Goal: Information Seeking & Learning: Learn about a topic

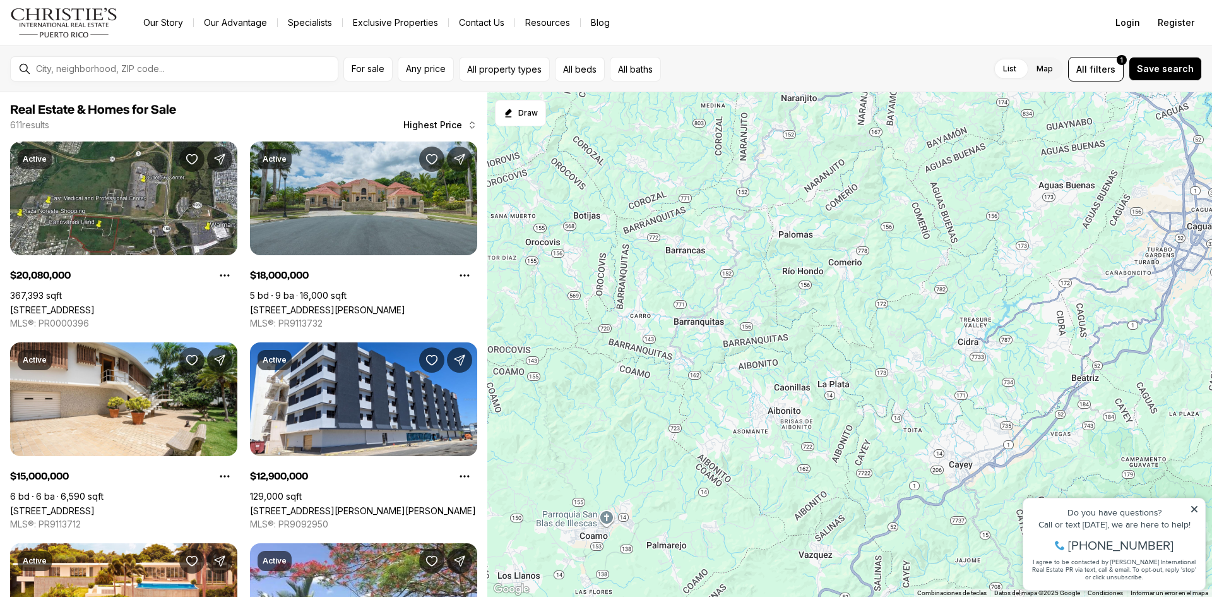
drag, startPoint x: 787, startPoint y: 516, endPoint x: 1096, endPoint y: -21, distance: 619.8
click at [1096, 0] on html "Go to: Homepage Our Story Our Advantage Specialists Exclusive Properties Contac…" at bounding box center [606, 298] width 1212 height 597
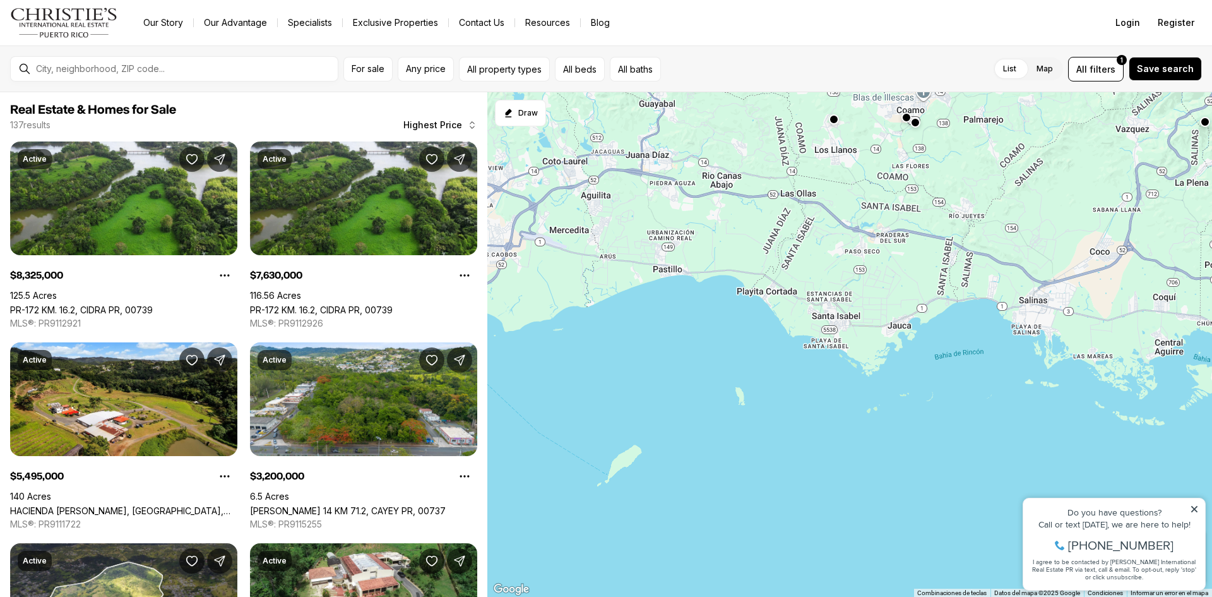
drag, startPoint x: 632, startPoint y: 548, endPoint x: 950, endPoint y: 111, distance: 540.2
click at [950, 111] on div "1.85M 1.6M 8.33M 7.63M 2M 1.65M 1.58M 2.7M 3M 3.2M 2.7M 5.5M" at bounding box center [850, 344] width 725 height 505
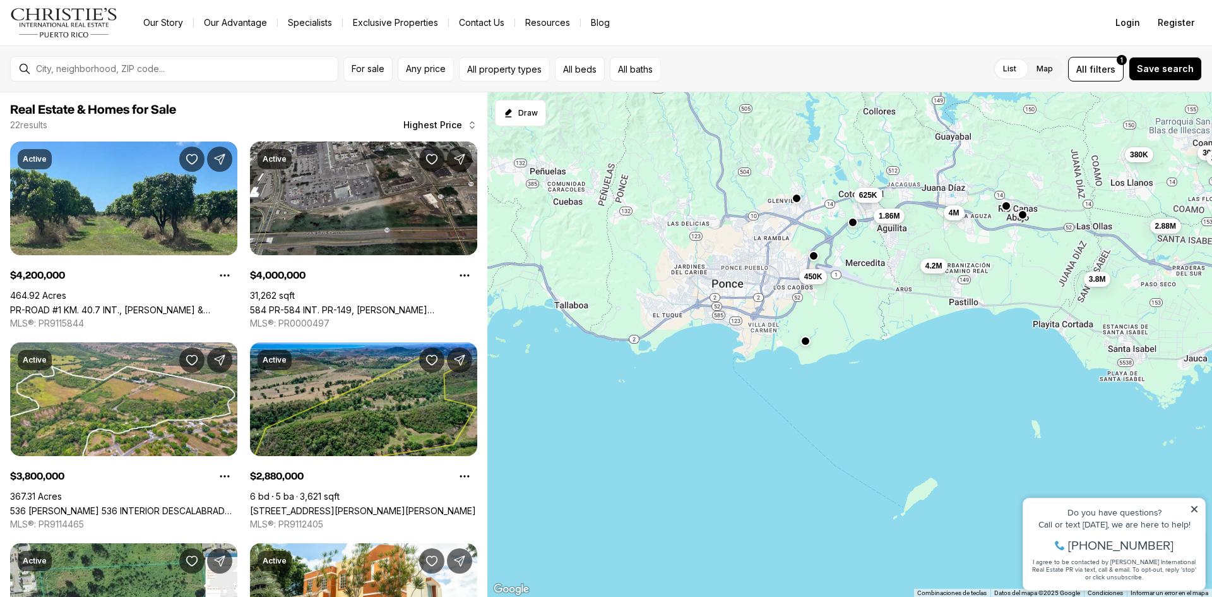
drag, startPoint x: 540, startPoint y: 385, endPoint x: 834, endPoint y: 417, distance: 295.5
click at [834, 417] on div "380K 300K 295K 4.2M 4M 3.8M 2.88M 1.86M 799K 625K 450K 300K" at bounding box center [850, 344] width 725 height 505
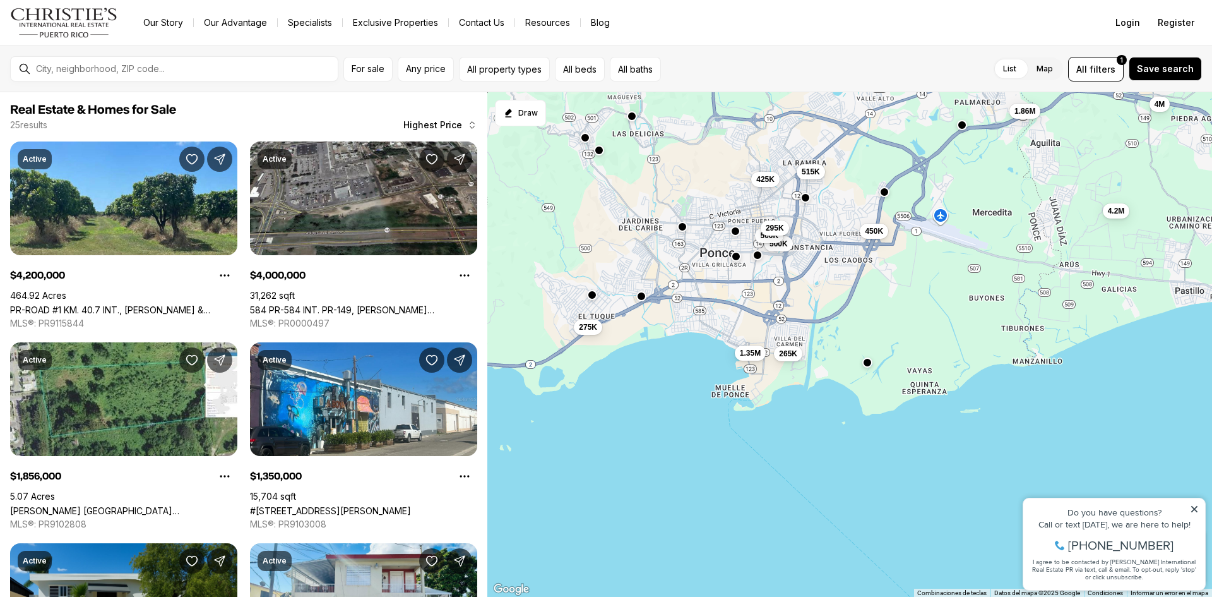
click at [643, 301] on div at bounding box center [642, 296] width 10 height 10
click at [640, 295] on button "button" at bounding box center [642, 295] width 10 height 10
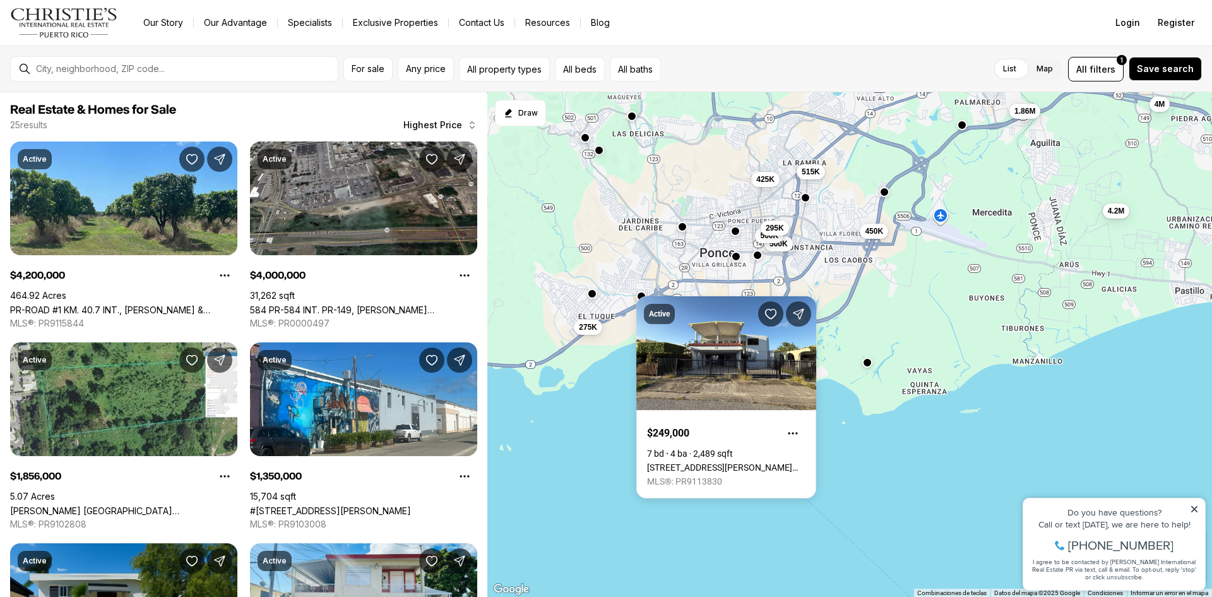
click at [593, 297] on button "button" at bounding box center [592, 294] width 10 height 10
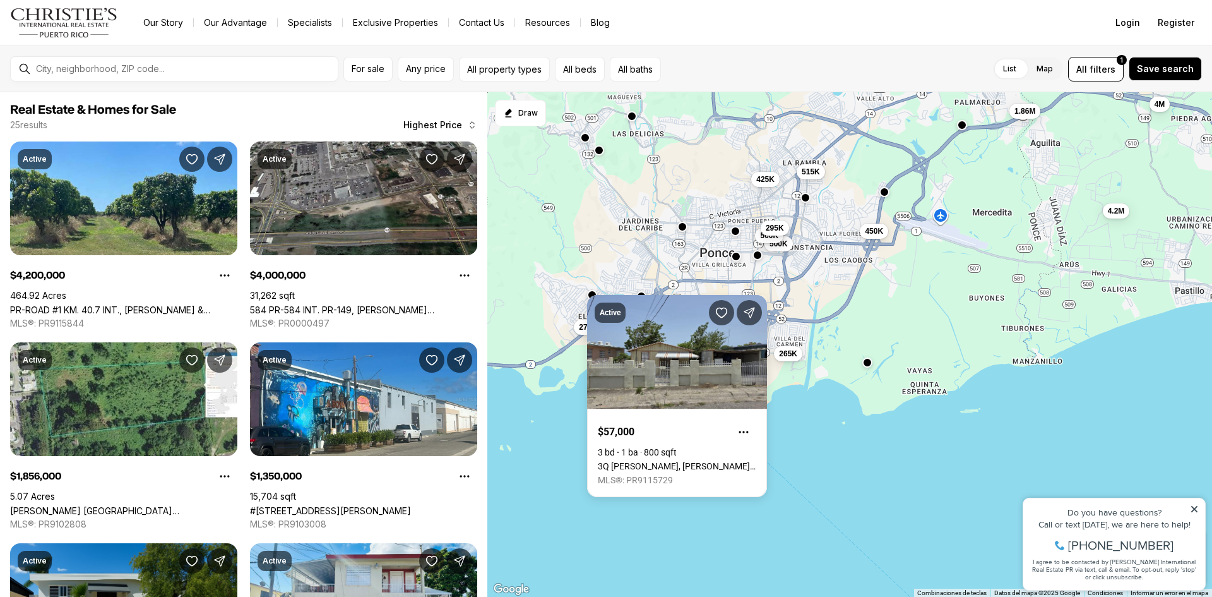
drag, startPoint x: 849, startPoint y: 421, endPoint x: 813, endPoint y: 383, distance: 52.3
click at [847, 421] on div "4.2M 4M 1.86M 450K 1.35M 515K 500K 500K 425K 295K 275K 265K" at bounding box center [850, 344] width 725 height 505
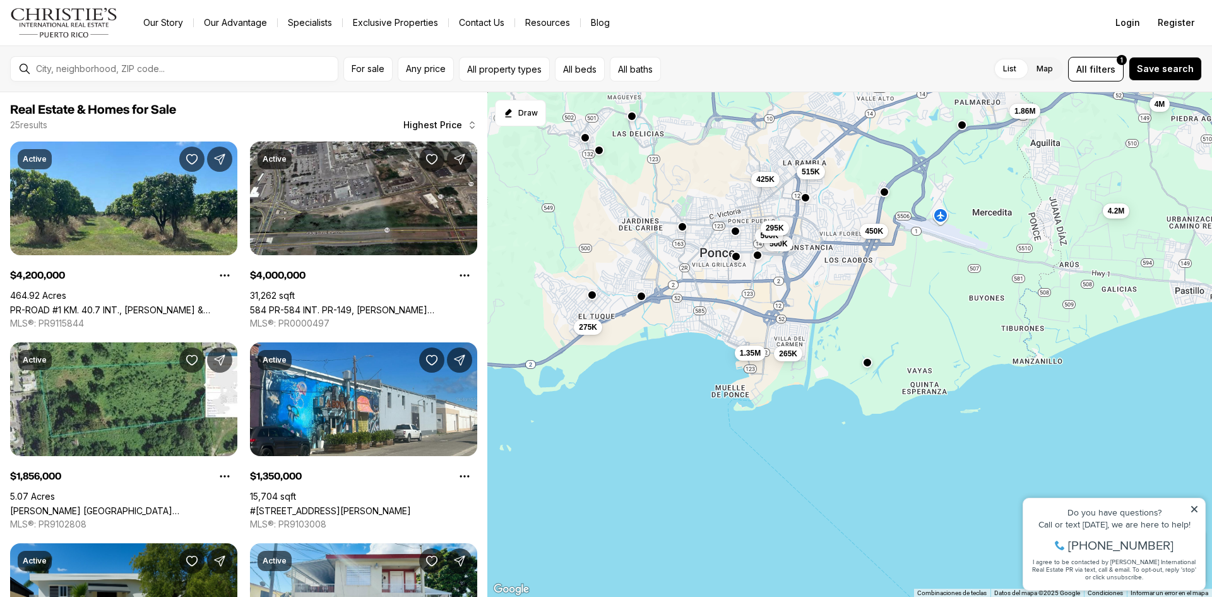
drag, startPoint x: 782, startPoint y: 330, endPoint x: 760, endPoint y: 338, distance: 24.2
click at [760, 341] on div "4.2M 4M 1.86M 450K 1.35M 515K 500K 500K 425K 295K 275K 265K" at bounding box center [850, 344] width 725 height 505
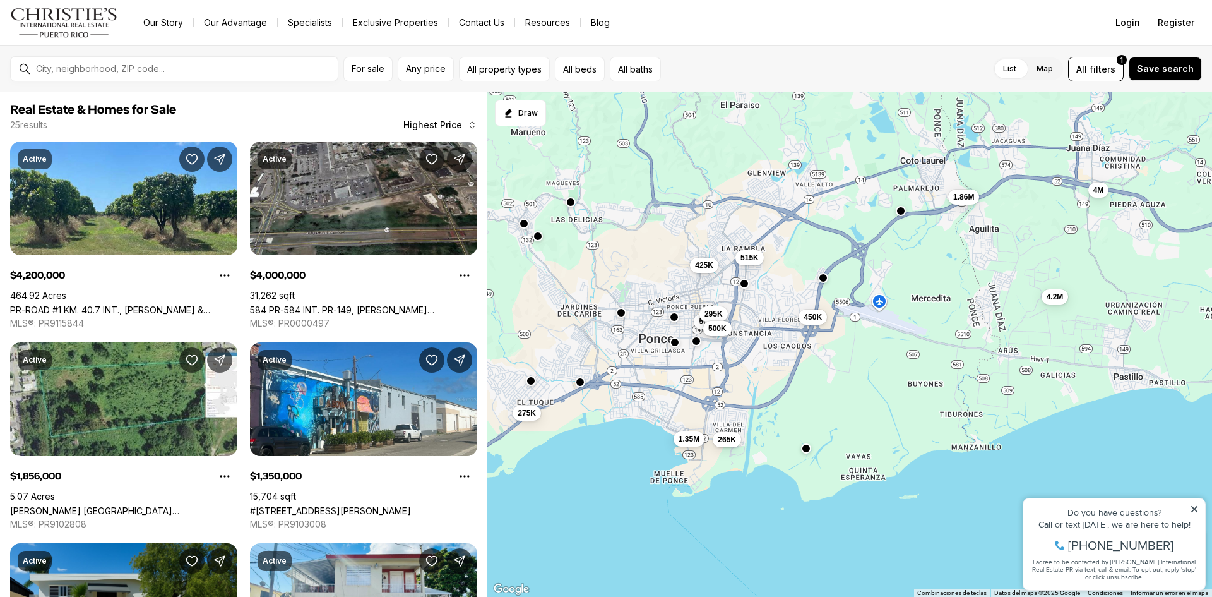
drag, startPoint x: 772, startPoint y: 237, endPoint x: 711, endPoint y: 323, distance: 105.5
click at [711, 323] on span "500K" at bounding box center [718, 328] width 18 height 10
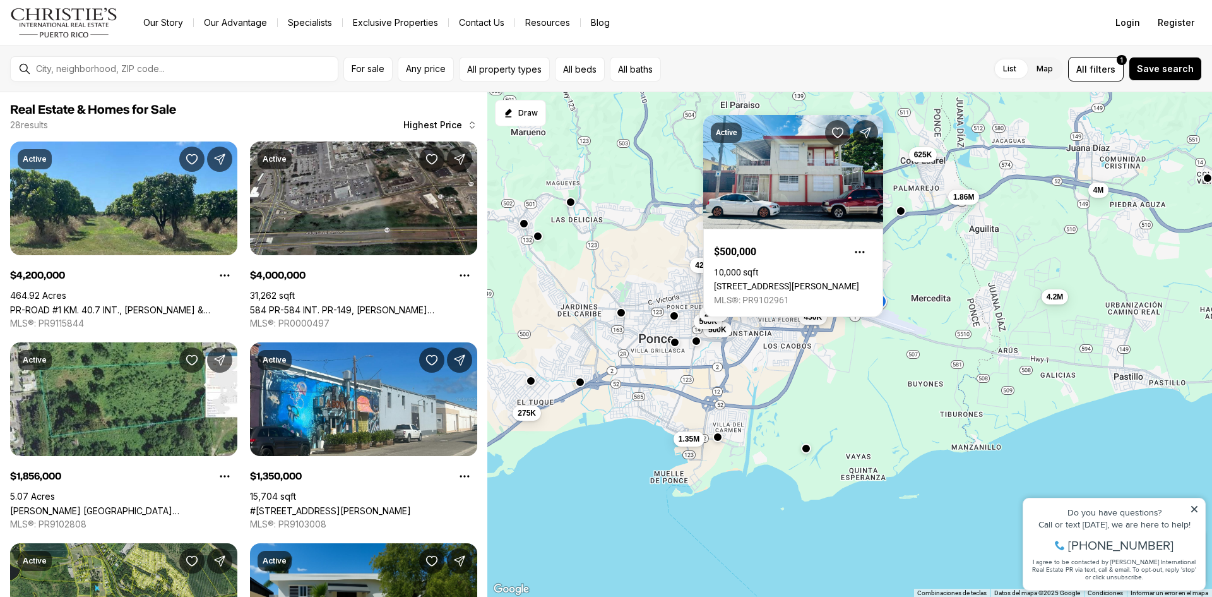
click at [674, 313] on button "button" at bounding box center [674, 316] width 10 height 10
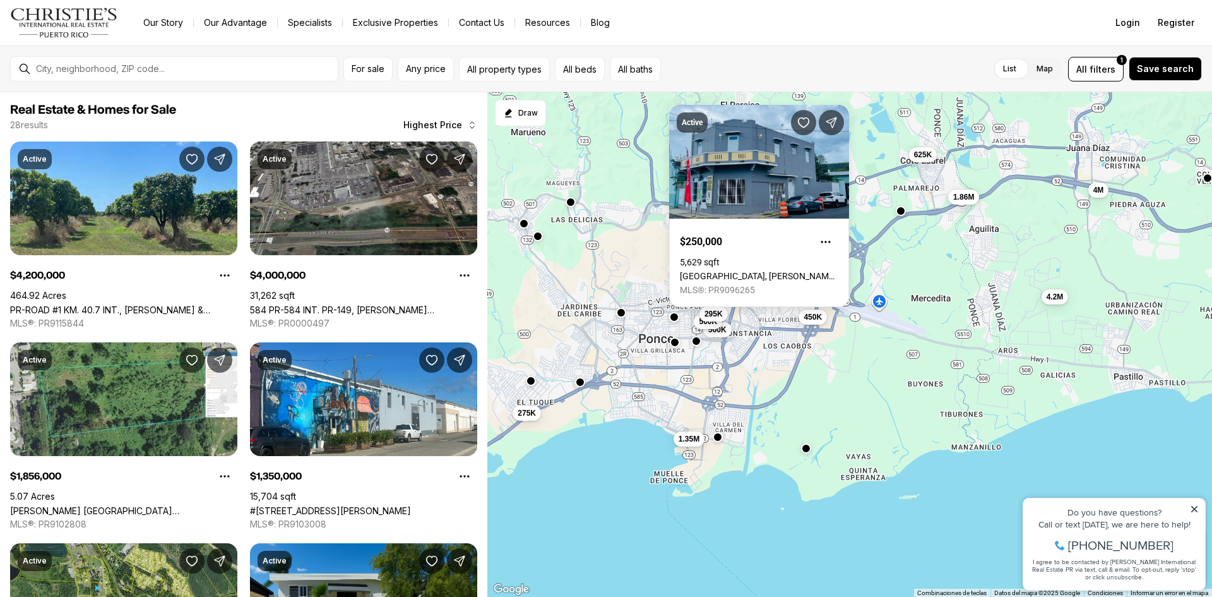
click at [623, 320] on div "4.2M 4M 1.86M 450K 1.35M 515K 500K 500K 425K 295K 275K 625K" at bounding box center [850, 344] width 725 height 505
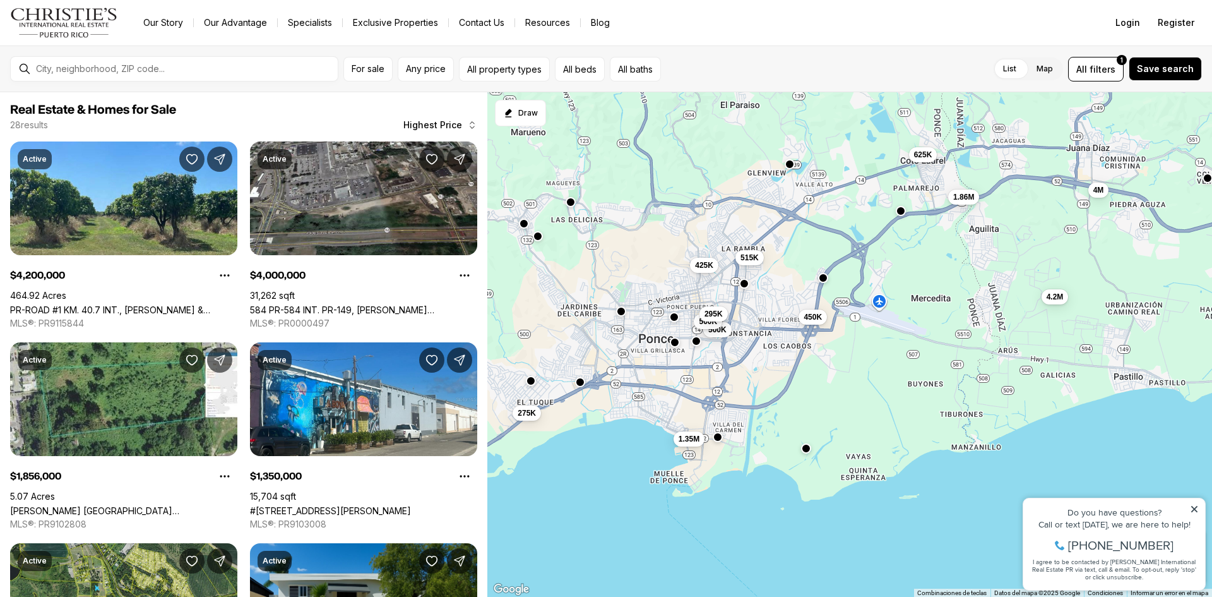
click at [623, 311] on button "button" at bounding box center [621, 311] width 10 height 10
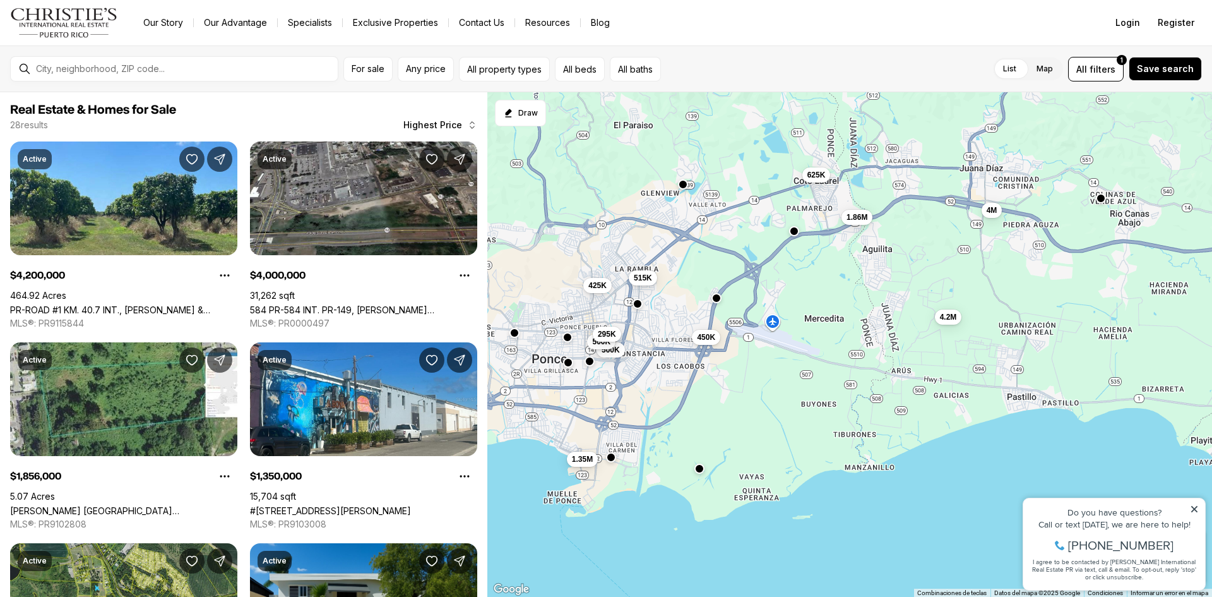
drag, startPoint x: 856, startPoint y: 361, endPoint x: 748, endPoint y: 383, distance: 109.5
click at [748, 383] on div "4.2M 4M 1.86M 450K 1.35M 515K 500K 500K 425K 295K 275K 625K" at bounding box center [850, 344] width 725 height 505
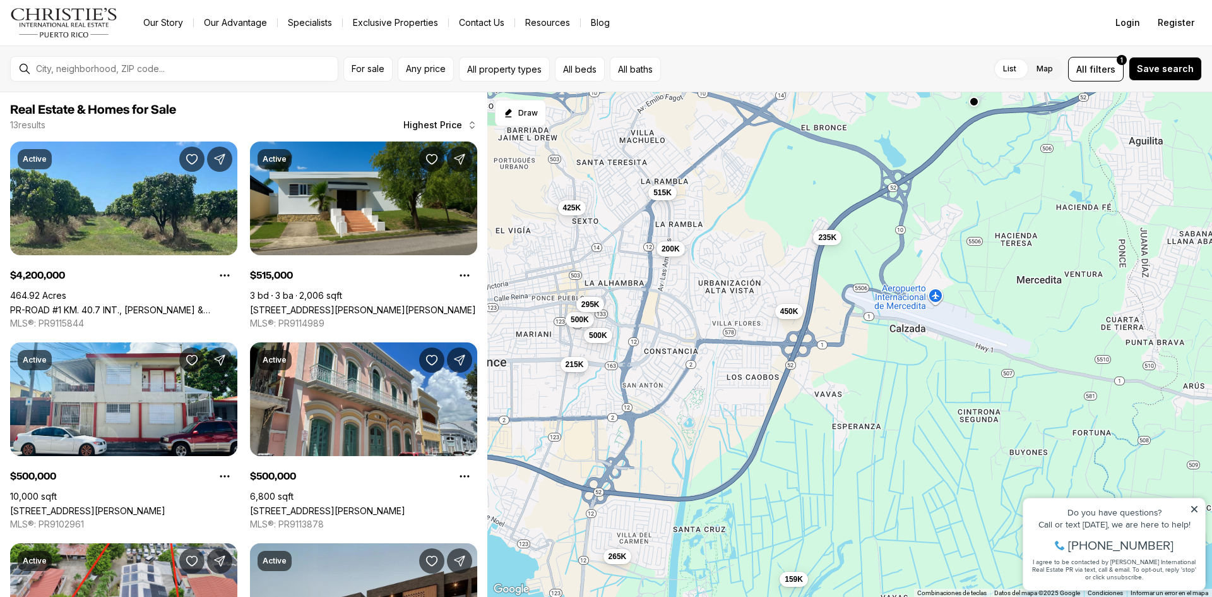
drag, startPoint x: 659, startPoint y: 360, endPoint x: 717, endPoint y: 354, distance: 57.7
click at [717, 354] on div "4.2M 450K 235K 159K 515K 500K 500K 425K 295K 265K 215K 200K" at bounding box center [850, 344] width 725 height 505
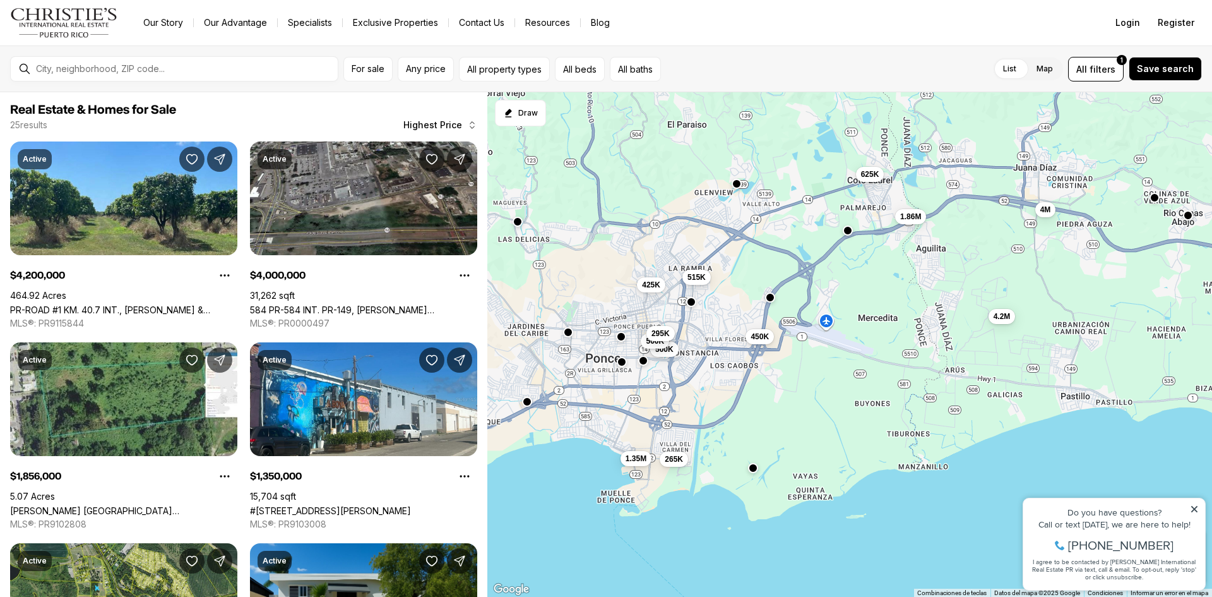
click at [693, 301] on button "button" at bounding box center [691, 302] width 10 height 10
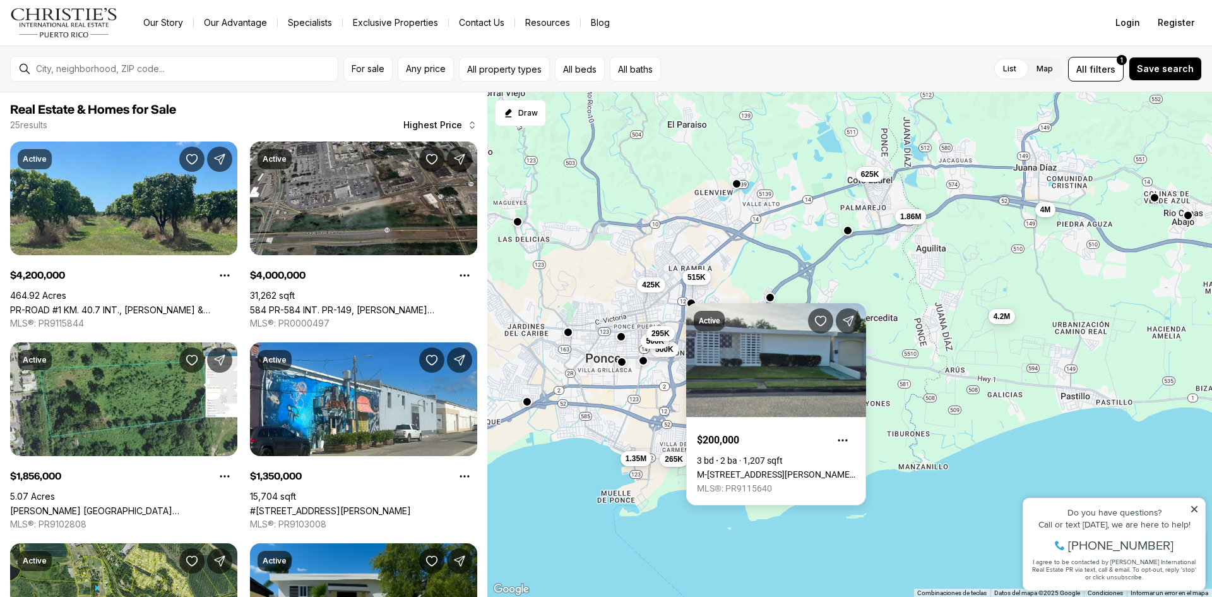
click at [943, 513] on div "450K 515K 500K 500K 425K 295K 265K 1.35M 4.2M 4M 1.86M 625K" at bounding box center [850, 344] width 725 height 505
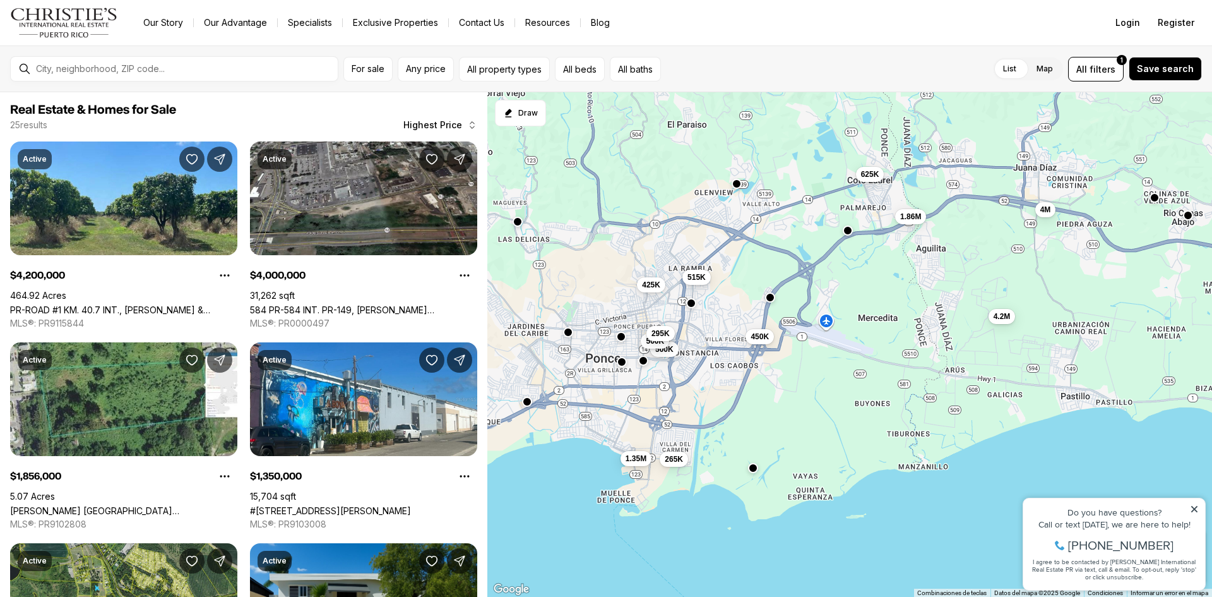
click at [773, 302] on div at bounding box center [770, 297] width 10 height 10
click at [770, 296] on button "button" at bounding box center [770, 296] width 10 height 10
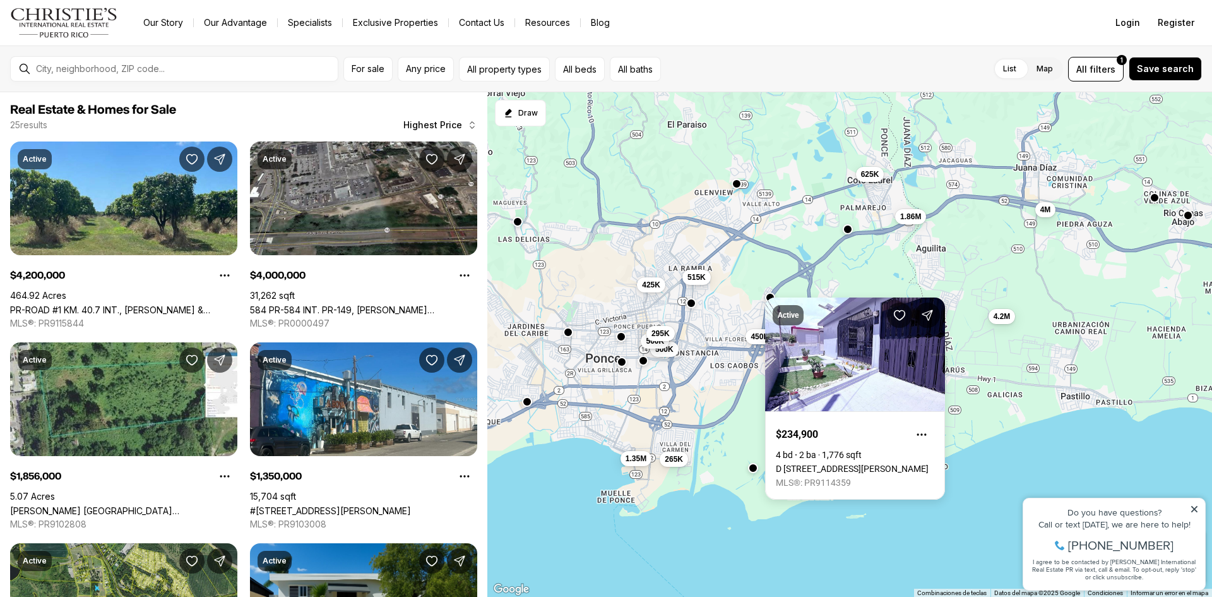
click at [848, 227] on button "button" at bounding box center [848, 229] width 10 height 10
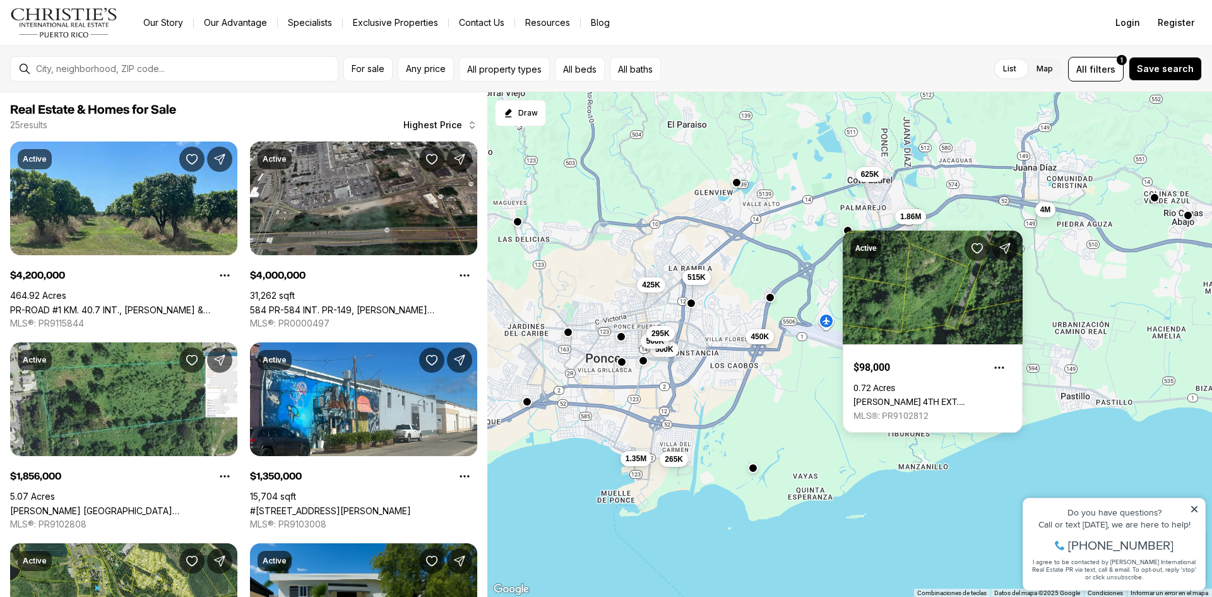
click at [737, 183] on button "button" at bounding box center [737, 182] width 10 height 10
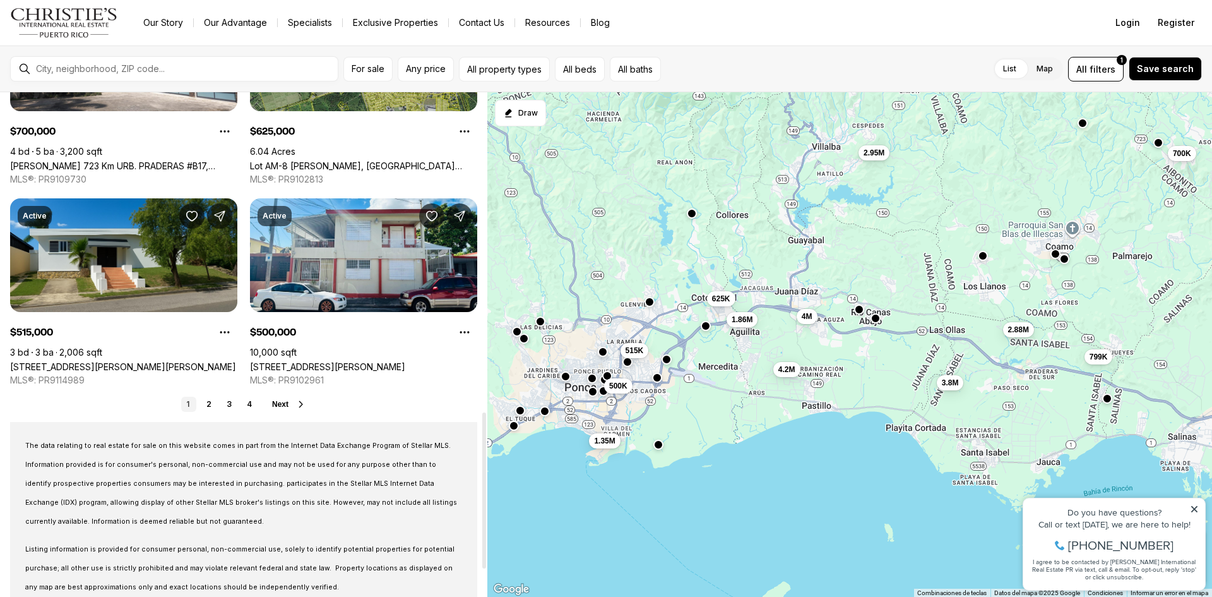
scroll to position [1121, 0]
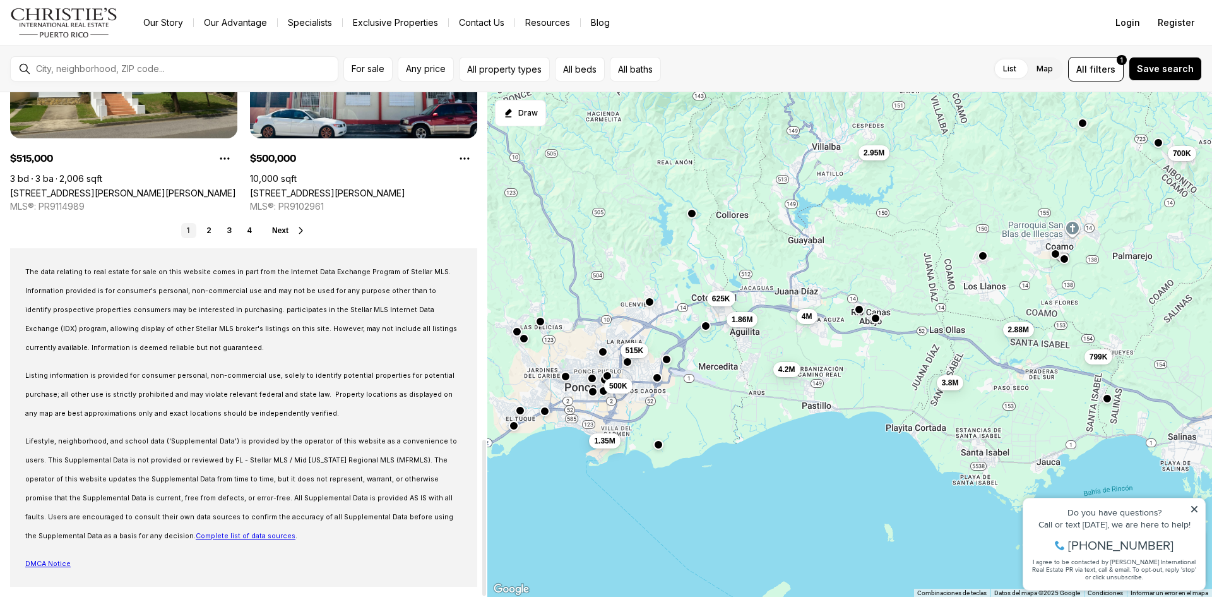
click at [300, 229] on icon at bounding box center [301, 230] width 10 height 10
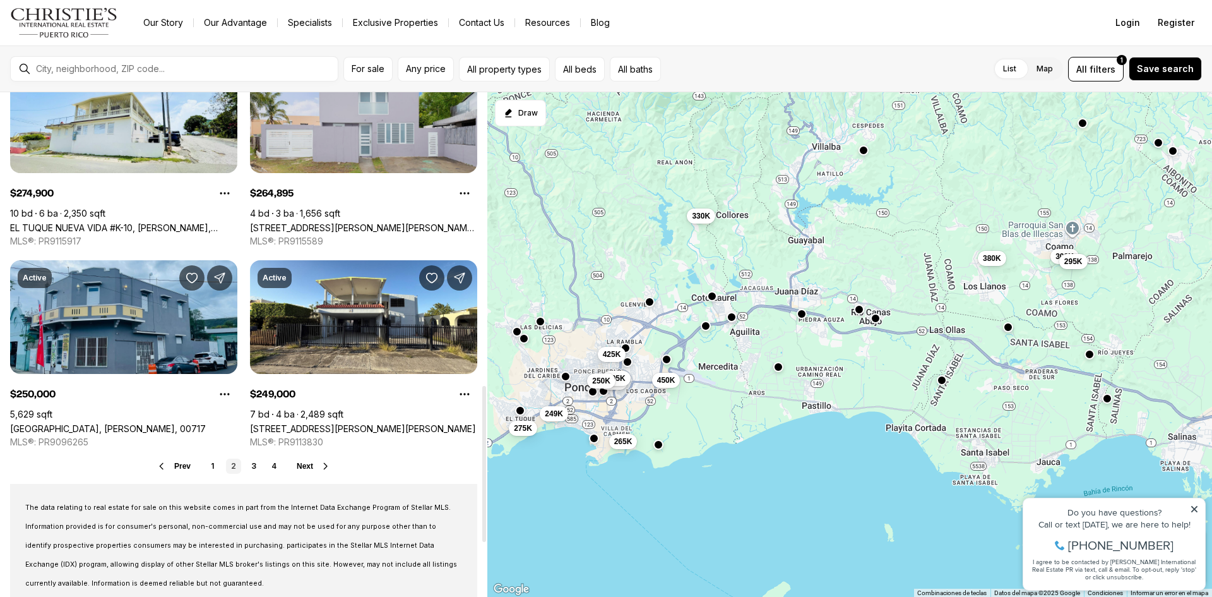
scroll to position [947, 0]
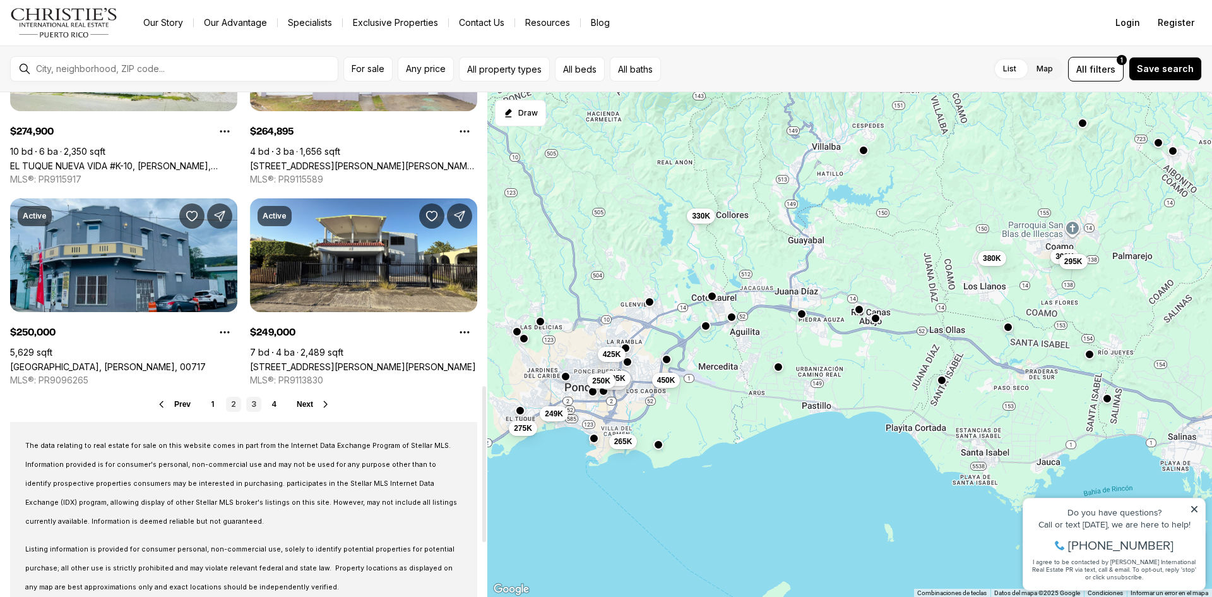
click at [249, 404] on link "3" at bounding box center [253, 404] width 15 height 15
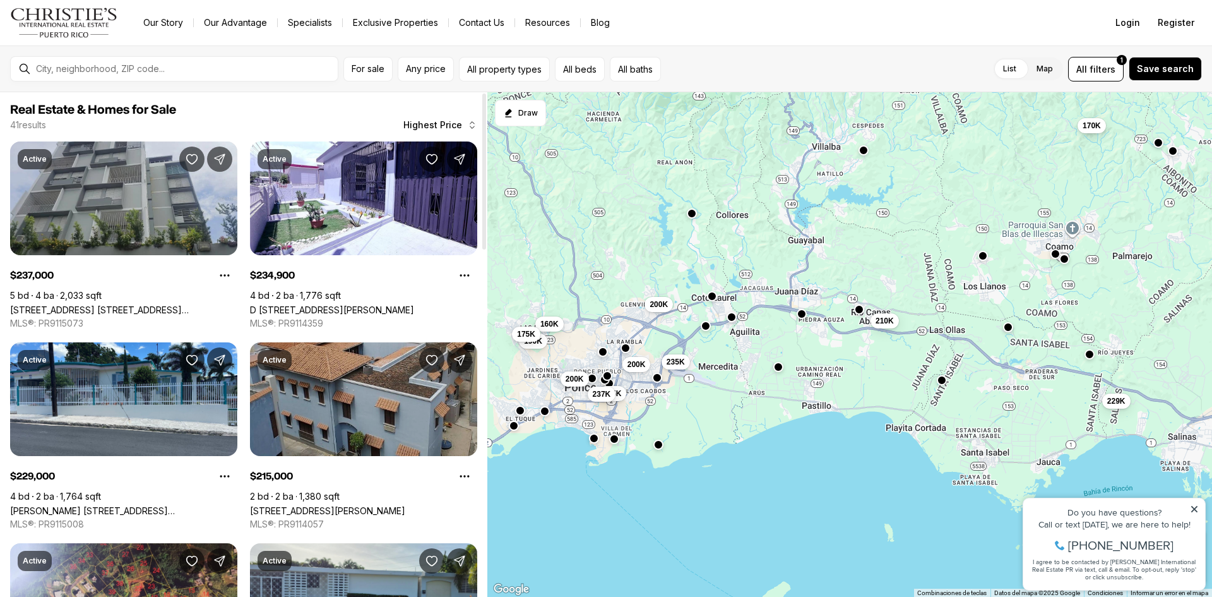
scroll to position [126, 0]
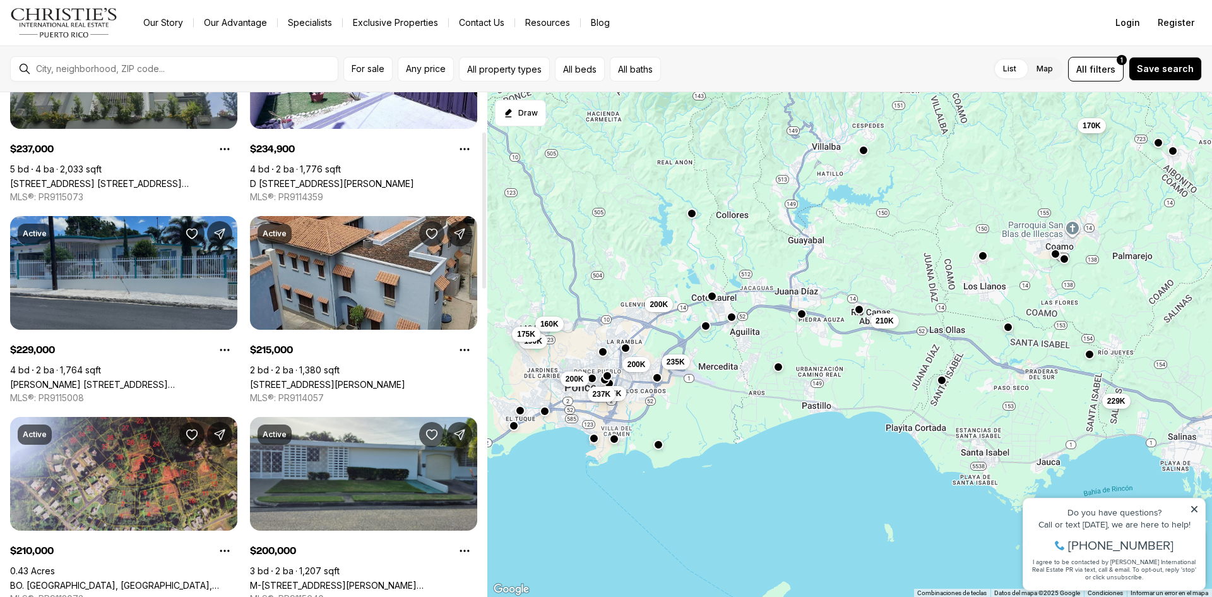
click at [144, 379] on link "[PERSON_NAME] [STREET_ADDRESS][PERSON_NAME]" at bounding box center [123, 384] width 227 height 11
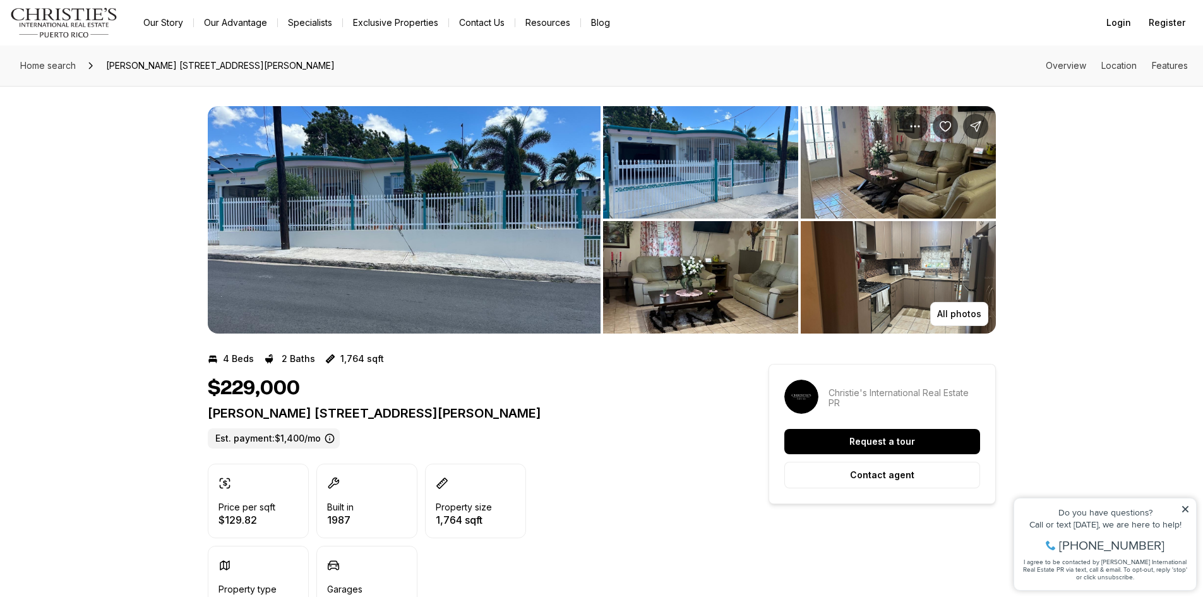
click at [402, 253] on img "View image gallery" at bounding box center [404, 219] width 393 height 227
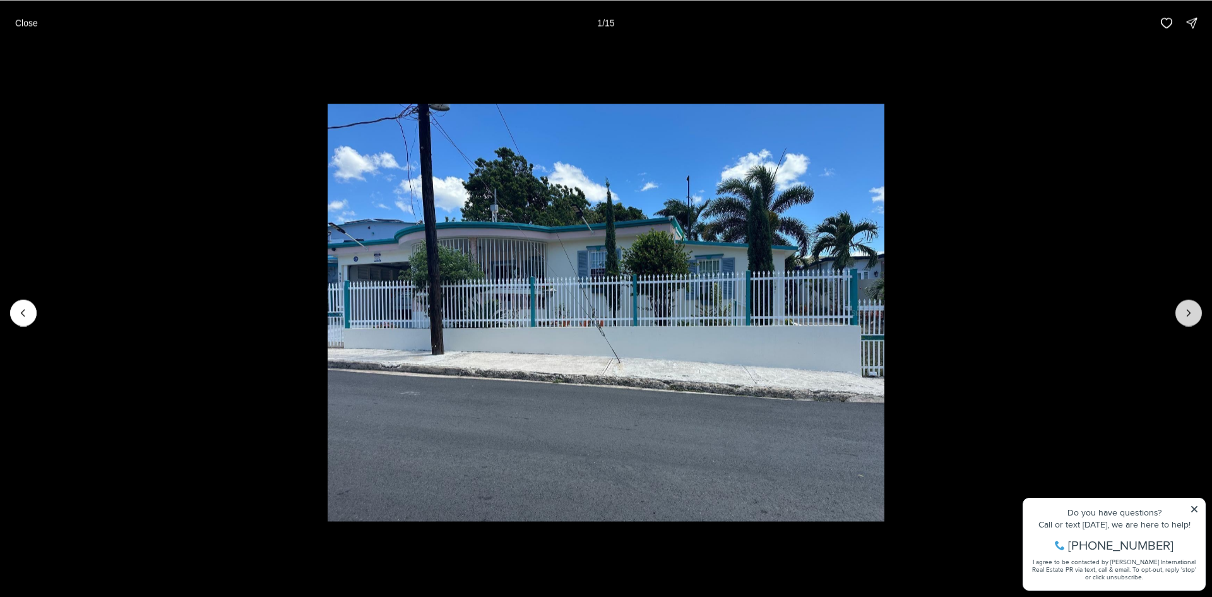
click at [1192, 314] on icon "Next slide" at bounding box center [1189, 312] width 13 height 13
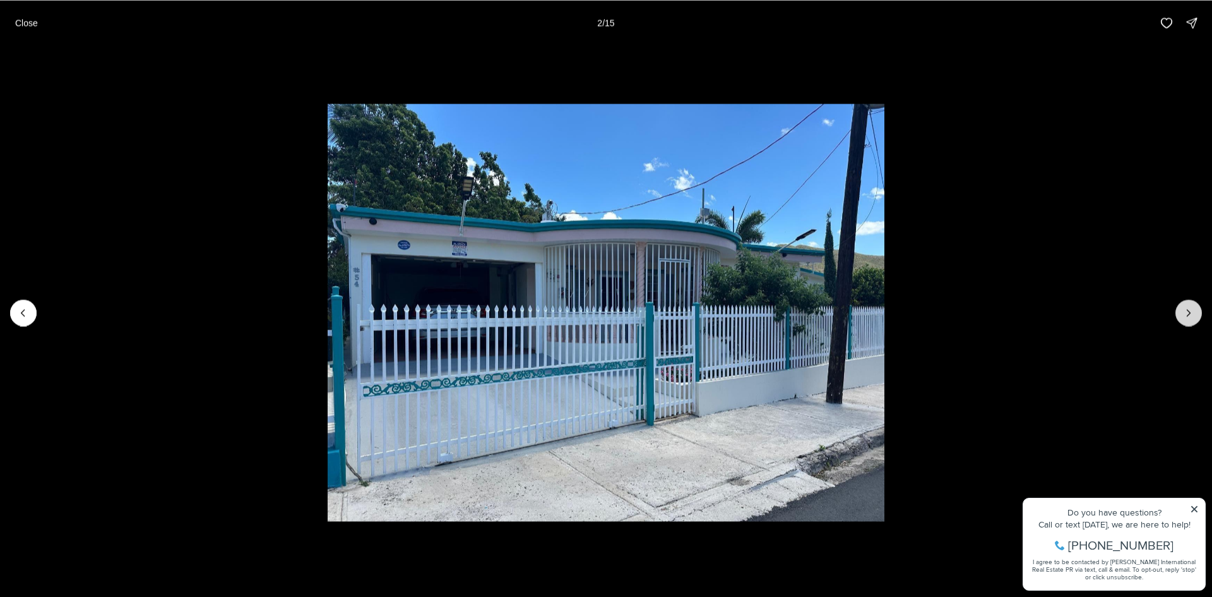
click at [1192, 313] on icon "Next slide" at bounding box center [1189, 312] width 13 height 13
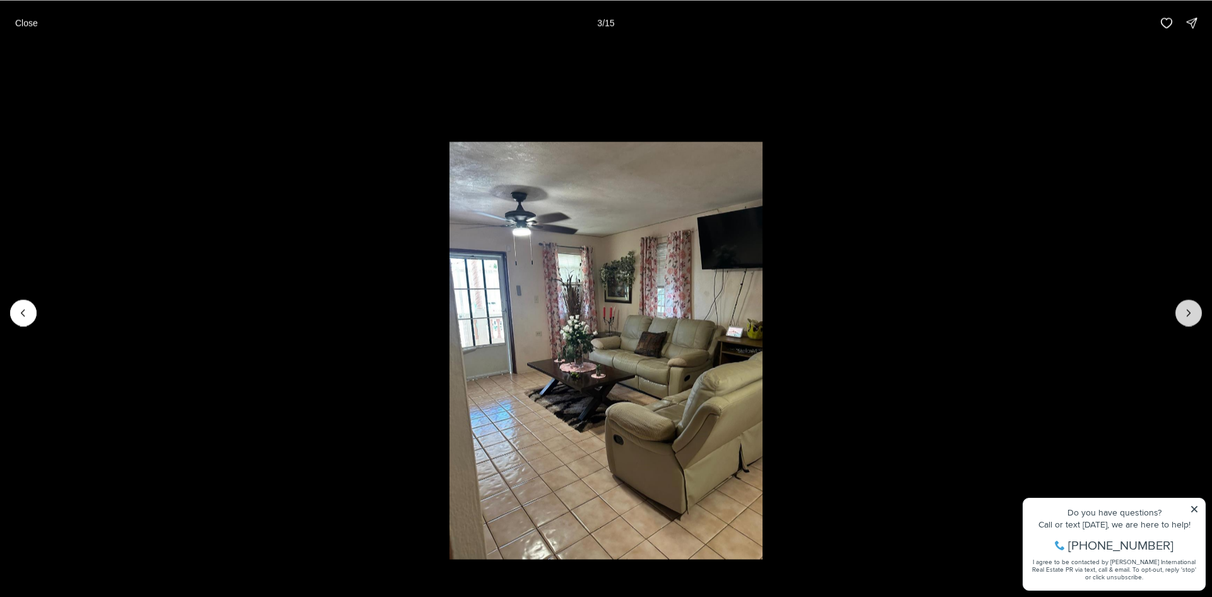
click at [1192, 313] on icon "Next slide" at bounding box center [1189, 312] width 13 height 13
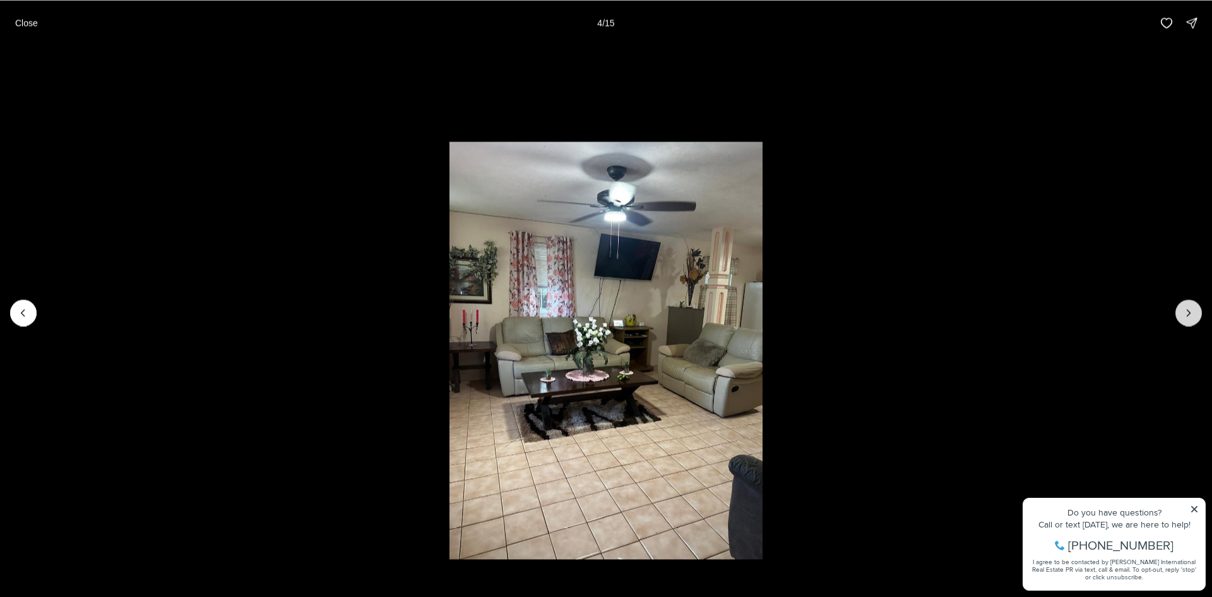
click at [1192, 313] on icon "Next slide" at bounding box center [1189, 312] width 13 height 13
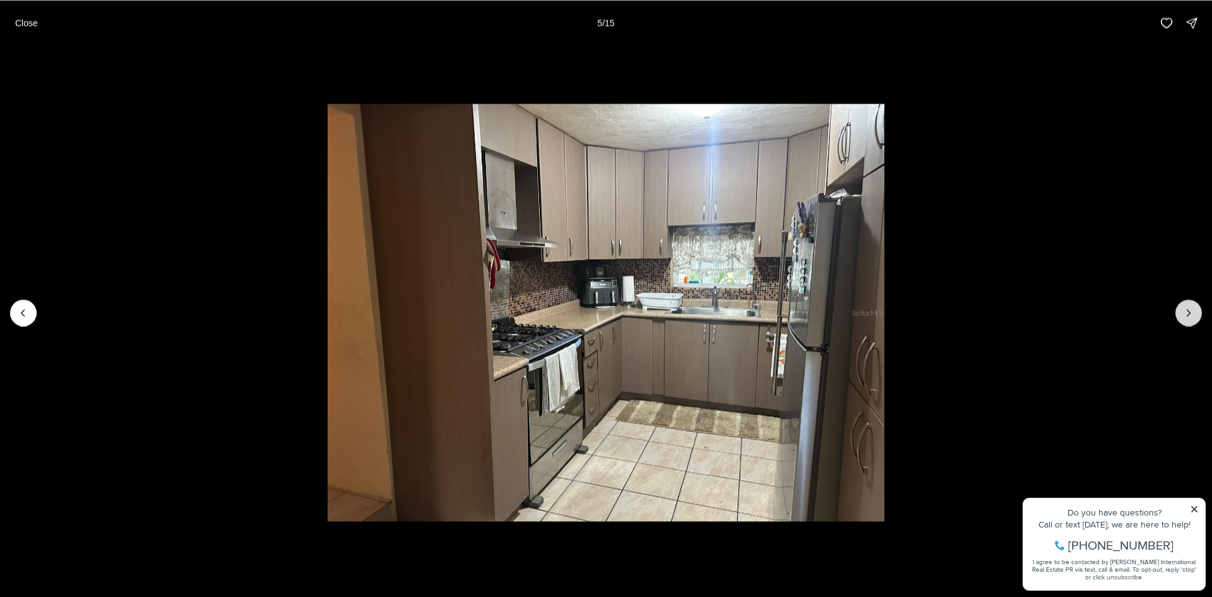
click at [1192, 313] on icon "Next slide" at bounding box center [1189, 312] width 13 height 13
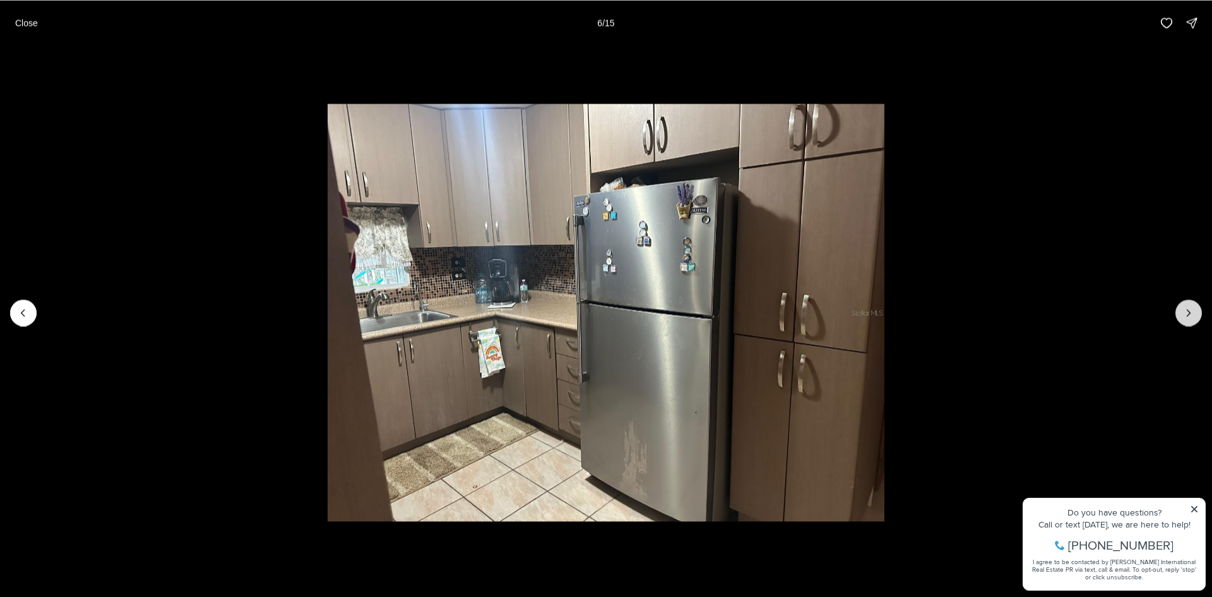
click at [1194, 309] on icon "Next slide" at bounding box center [1189, 312] width 13 height 13
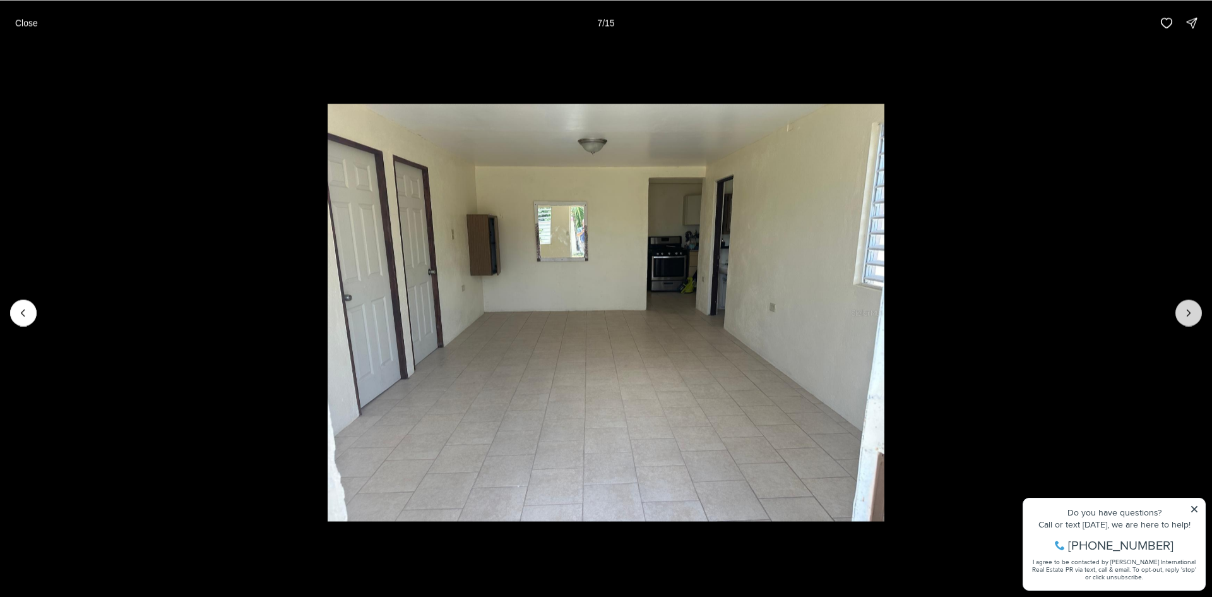
click at [1194, 309] on icon "Next slide" at bounding box center [1189, 312] width 13 height 13
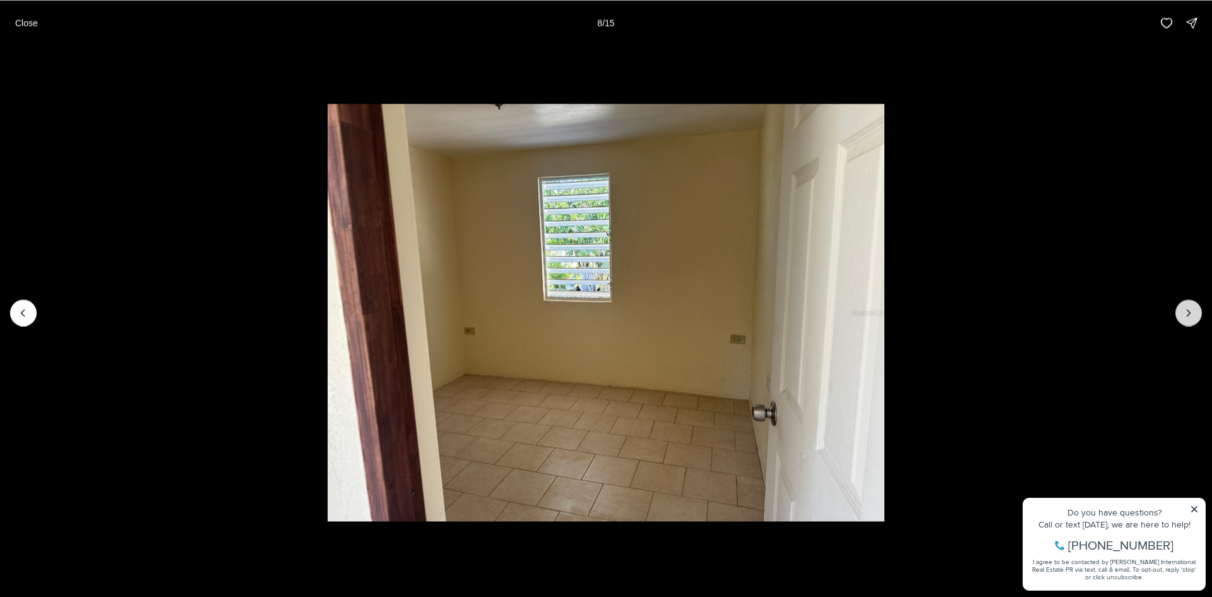
click at [1194, 309] on icon "Next slide" at bounding box center [1189, 312] width 13 height 13
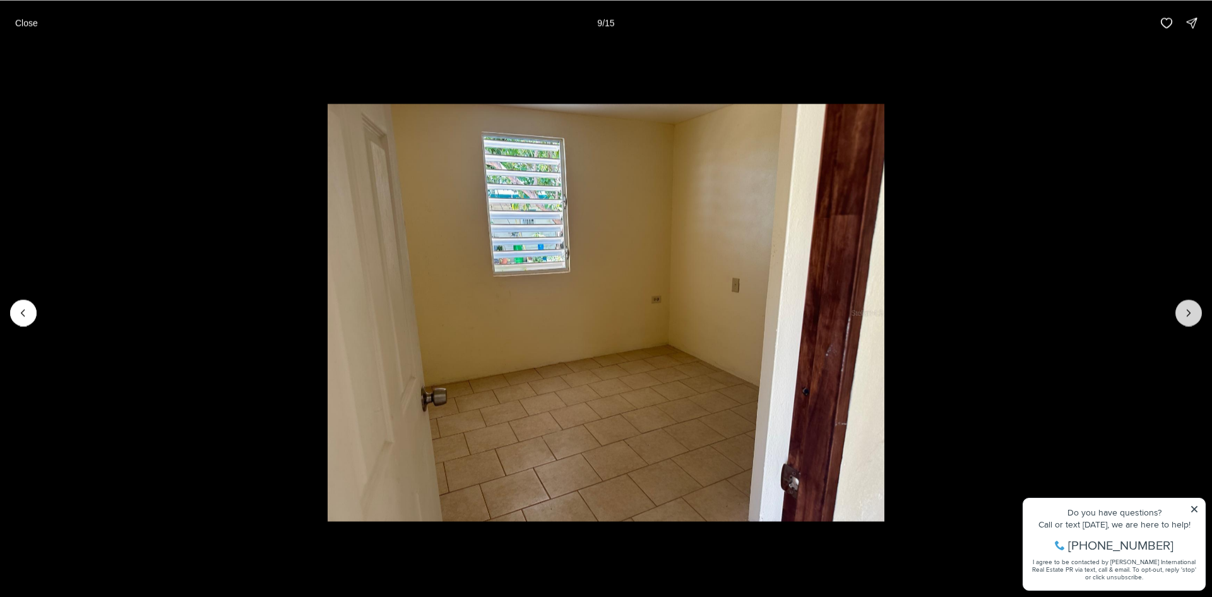
click at [1194, 309] on icon "Next slide" at bounding box center [1189, 312] width 13 height 13
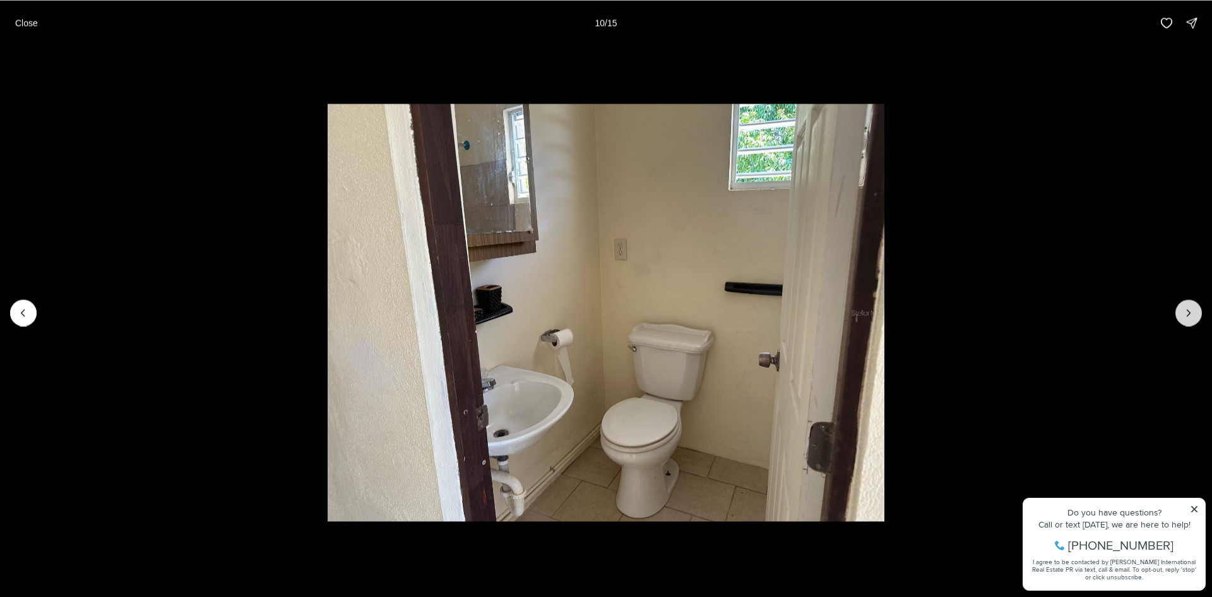
click at [1194, 309] on icon "Next slide" at bounding box center [1189, 312] width 13 height 13
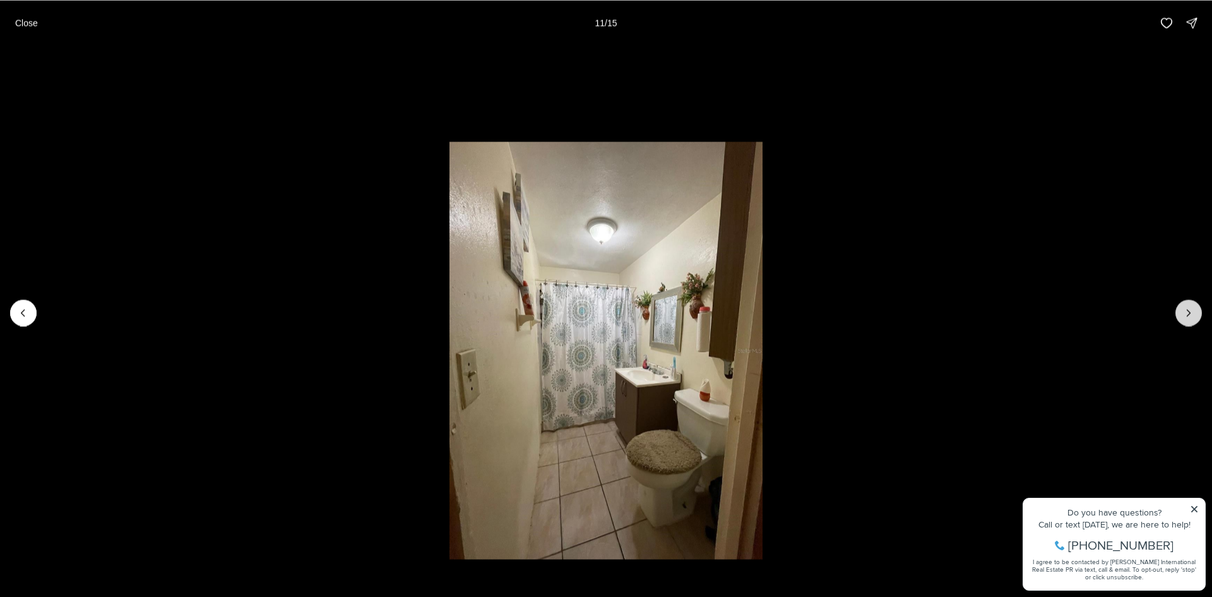
click at [1194, 309] on icon "Next slide" at bounding box center [1189, 312] width 13 height 13
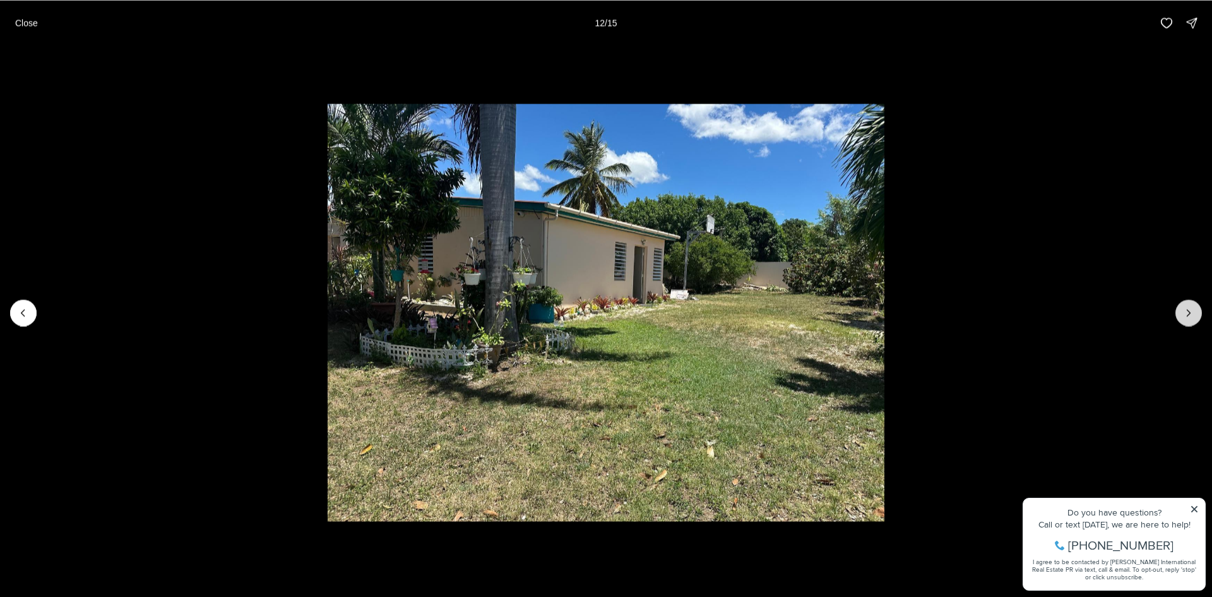
click at [1194, 309] on icon "Next slide" at bounding box center [1189, 312] width 13 height 13
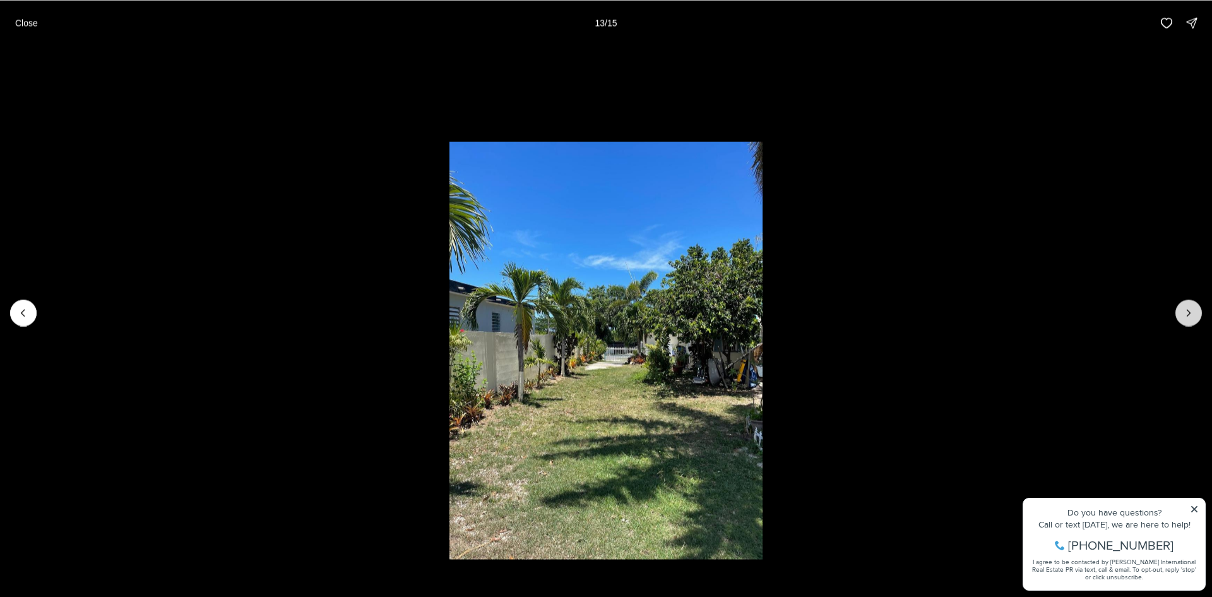
click at [1194, 309] on icon "Next slide" at bounding box center [1189, 312] width 13 height 13
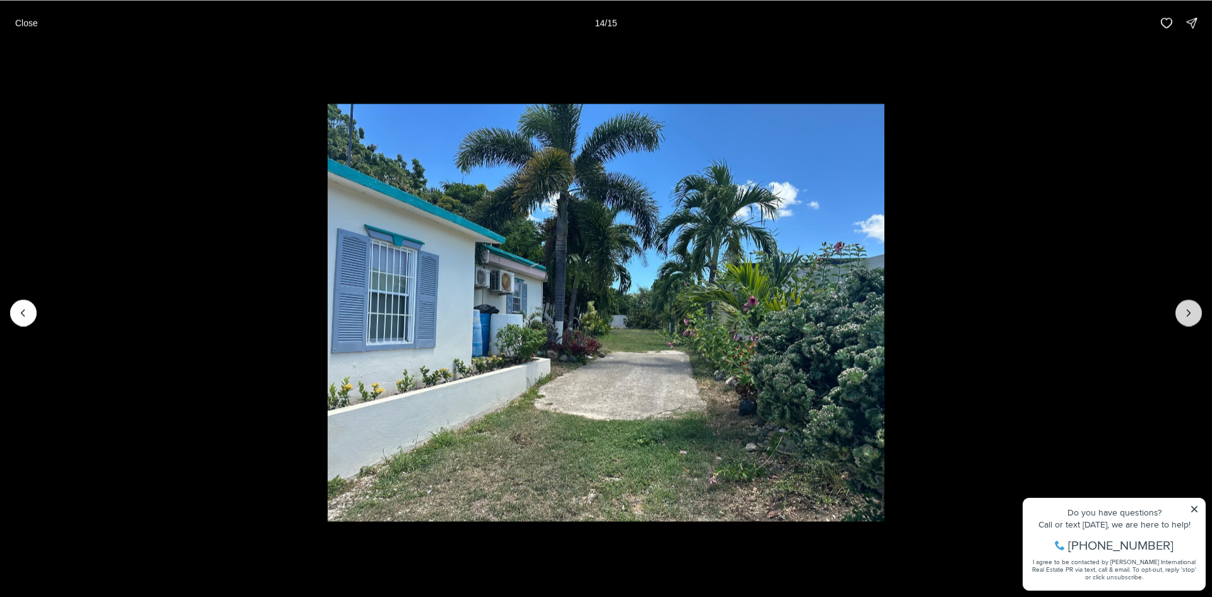
click at [1194, 309] on icon "Next slide" at bounding box center [1189, 312] width 13 height 13
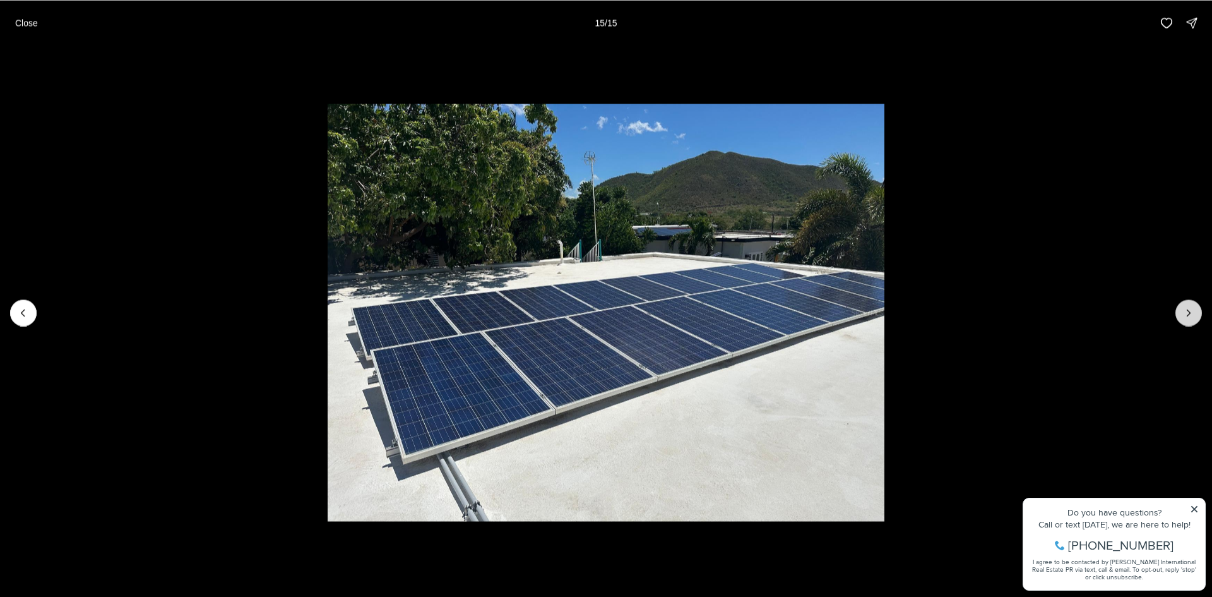
click at [1194, 309] on div at bounding box center [1189, 312] width 27 height 27
click at [1192, 309] on div at bounding box center [1189, 312] width 27 height 27
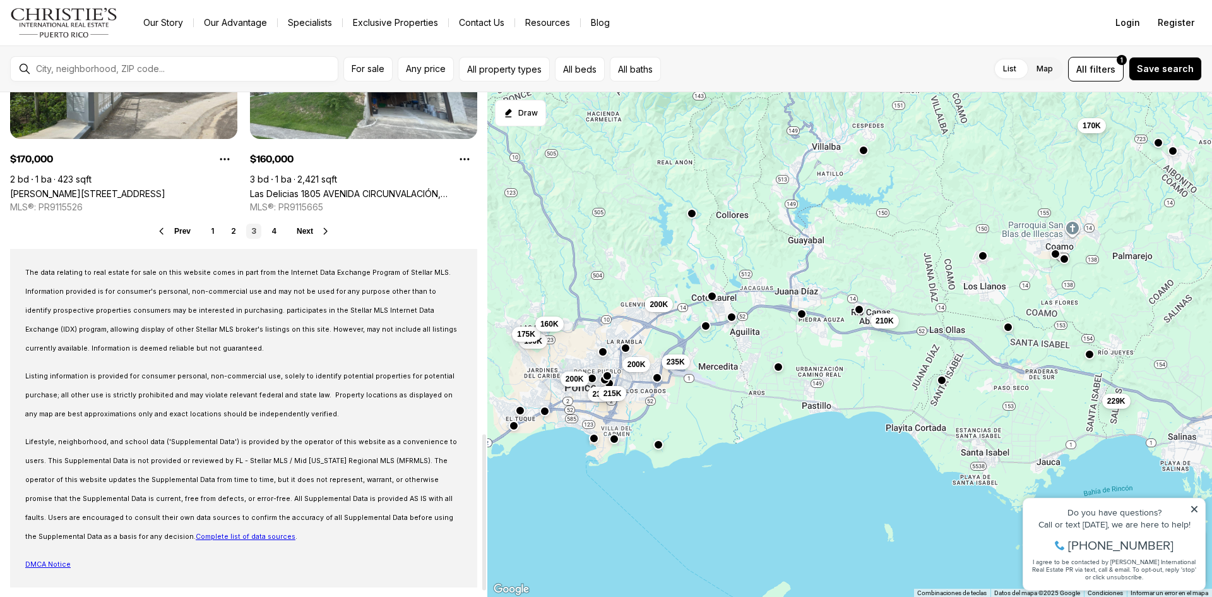
scroll to position [1121, 0]
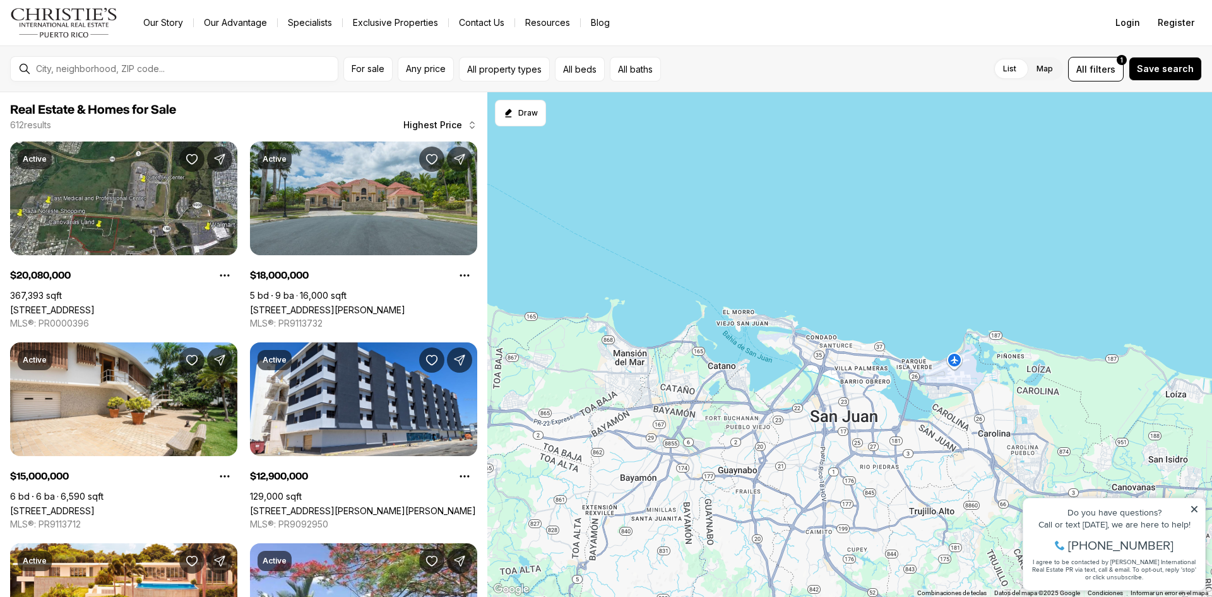
scroll to position [1121, 0]
